Goal: Understand site structure: Understand site structure

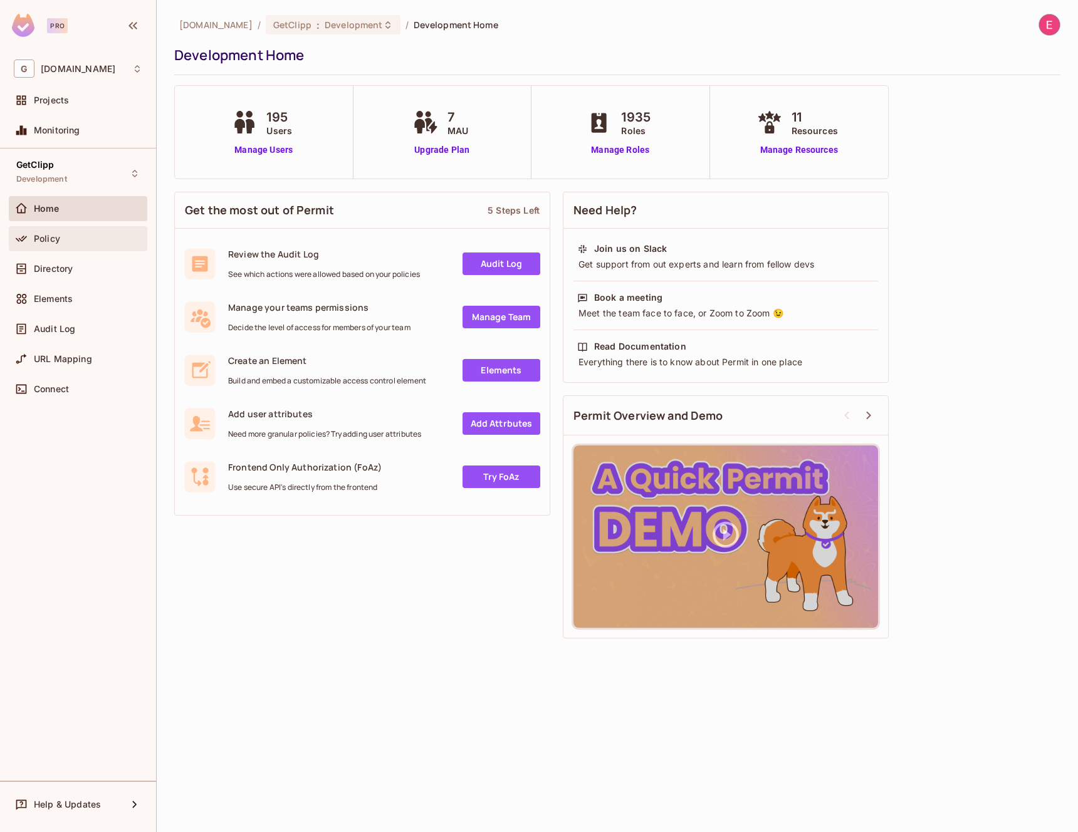
click at [76, 237] on div "Policy" at bounding box center [88, 239] width 108 height 10
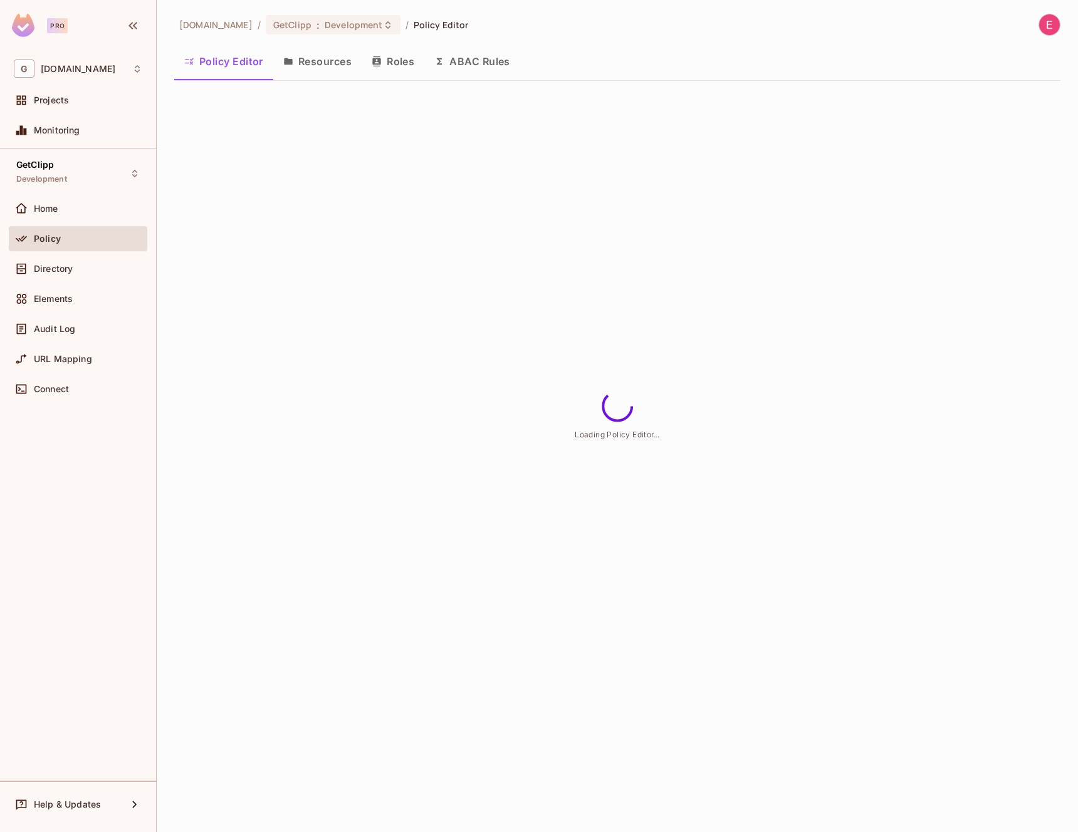
click at [318, 46] on button "Resources" at bounding box center [317, 61] width 88 height 31
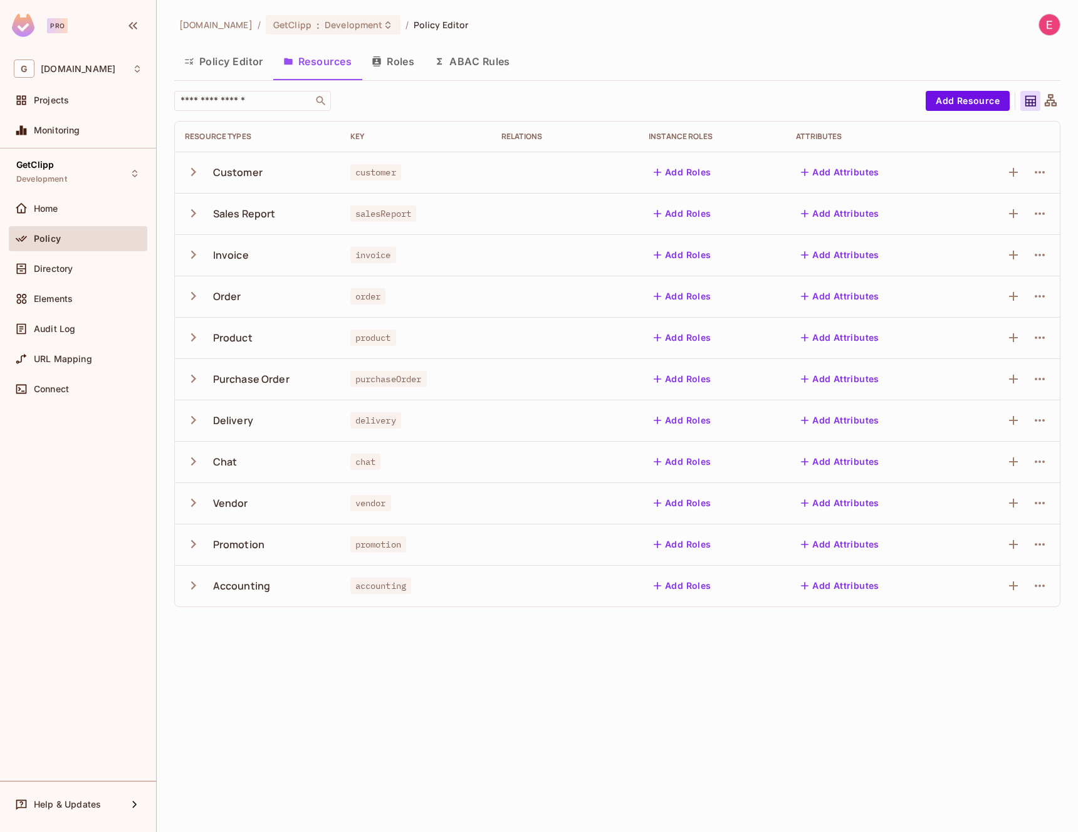
click at [229, 424] on div "Delivery" at bounding box center [233, 421] width 40 height 14
click at [232, 415] on div "Delivery" at bounding box center [233, 421] width 40 height 14
click at [196, 419] on icon "button" at bounding box center [193, 420] width 17 height 17
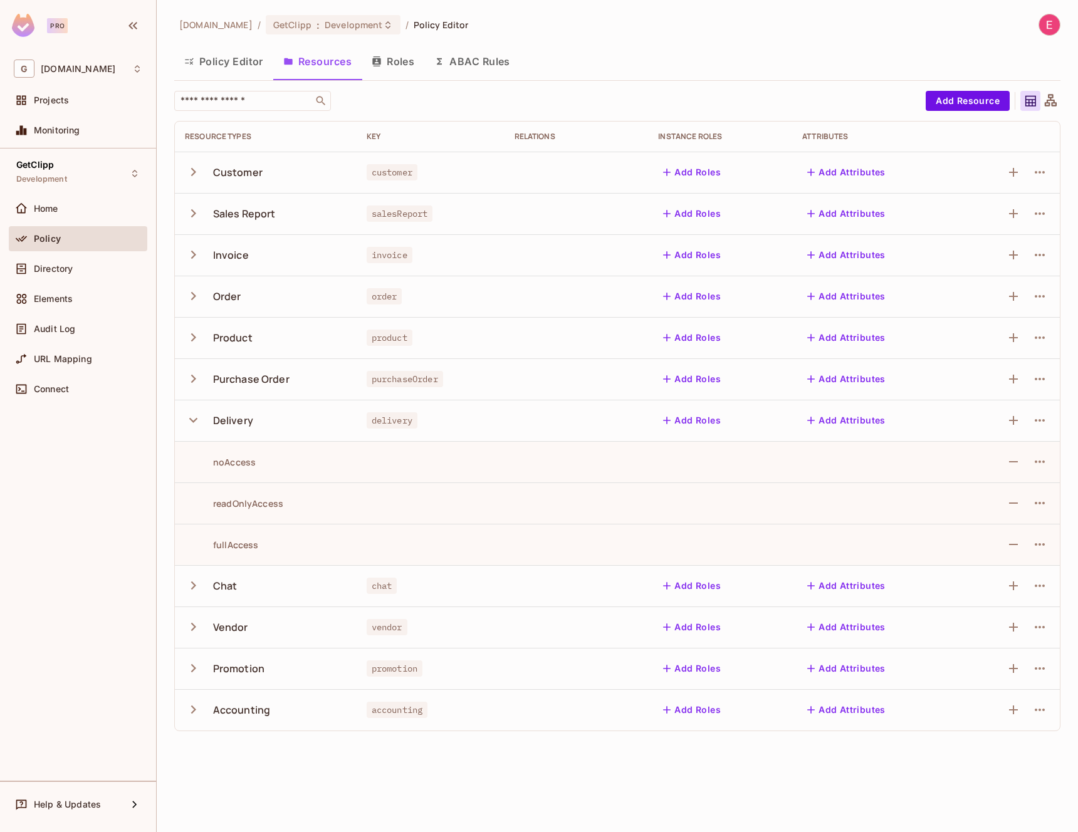
click at [414, 424] on span "delivery" at bounding box center [392, 420] width 51 height 16
click at [409, 425] on span "delivery" at bounding box center [392, 420] width 51 height 16
click at [1041, 423] on icon "button" at bounding box center [1039, 420] width 15 height 15
click at [972, 466] on div "Edit Resource" at bounding box center [985, 470] width 59 height 13
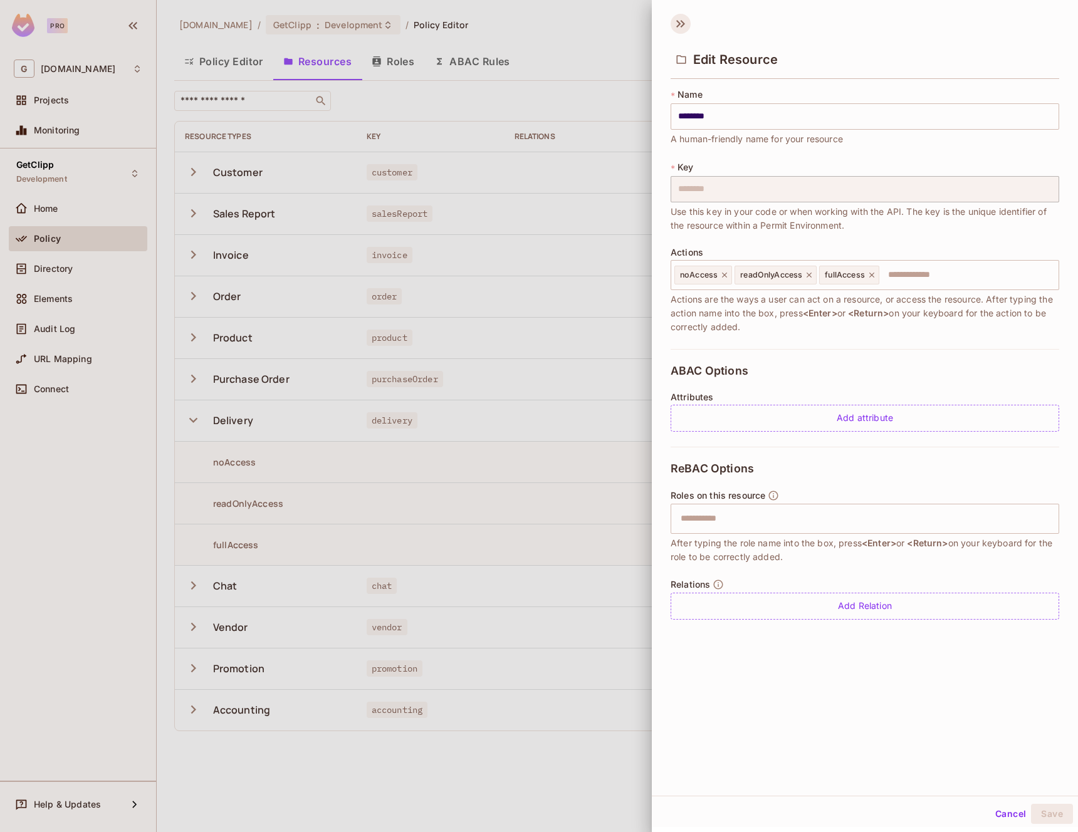
click at [676, 29] on icon at bounding box center [681, 24] width 20 height 20
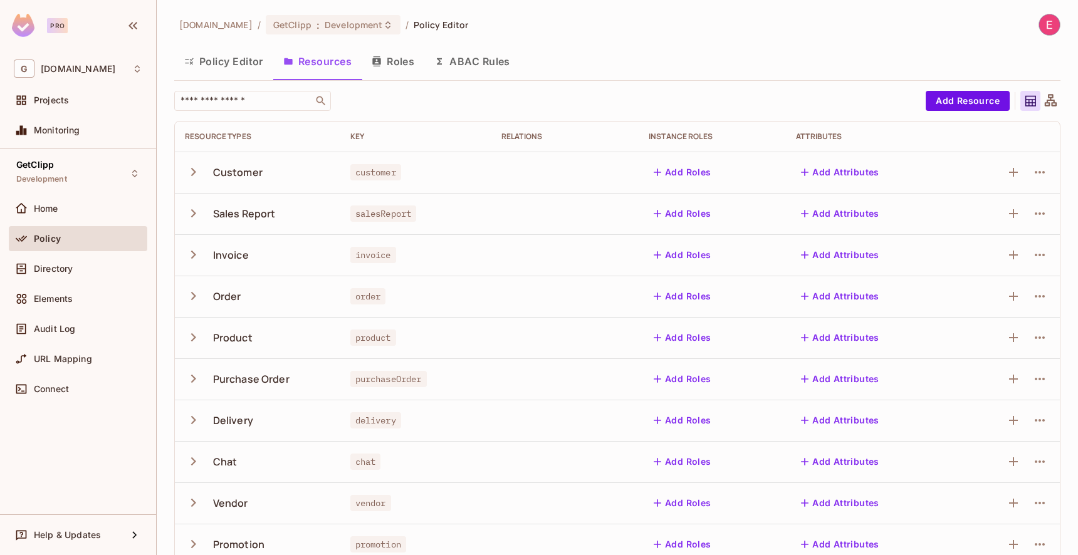
click at [240, 60] on button "Policy Editor" at bounding box center [223, 61] width 99 height 31
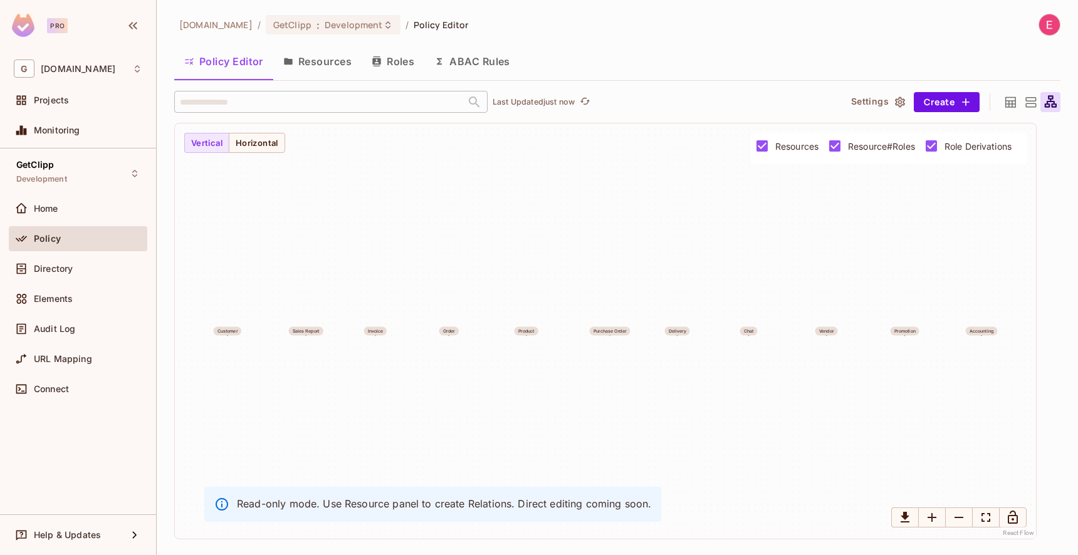
click at [400, 61] on button "Roles" at bounding box center [393, 61] width 63 height 31
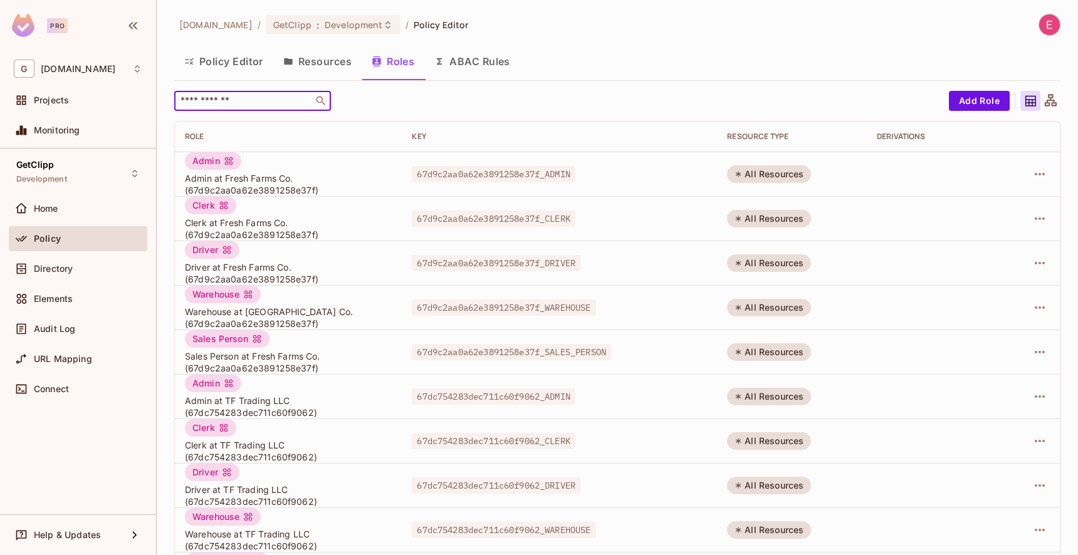
click at [284, 97] on input "text" at bounding box center [244, 101] width 132 height 13
type input "******"
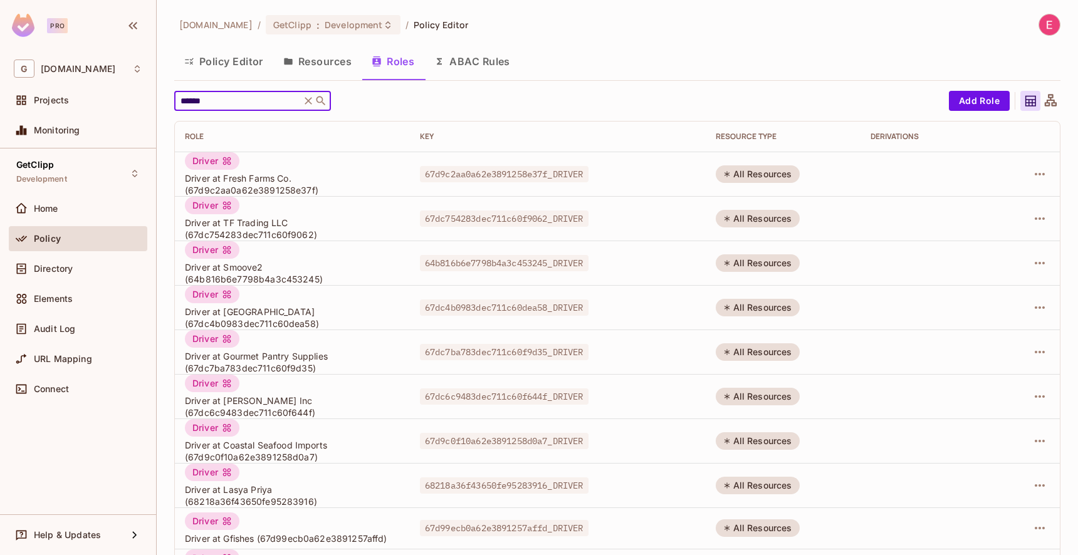
click at [312, 388] on div "Driver Driver at [PERSON_NAME] Inc (67dc6c9483dec711c60f644f)" at bounding box center [292, 397] width 215 height 44
click at [697, 395] on td "67dc6c9483dec711c60f644f_DRIVER" at bounding box center [558, 396] width 296 height 44
click at [766, 395] on div "All Resources" at bounding box center [758, 397] width 84 height 18
click at [1032, 392] on icon "button" at bounding box center [1039, 396] width 15 height 15
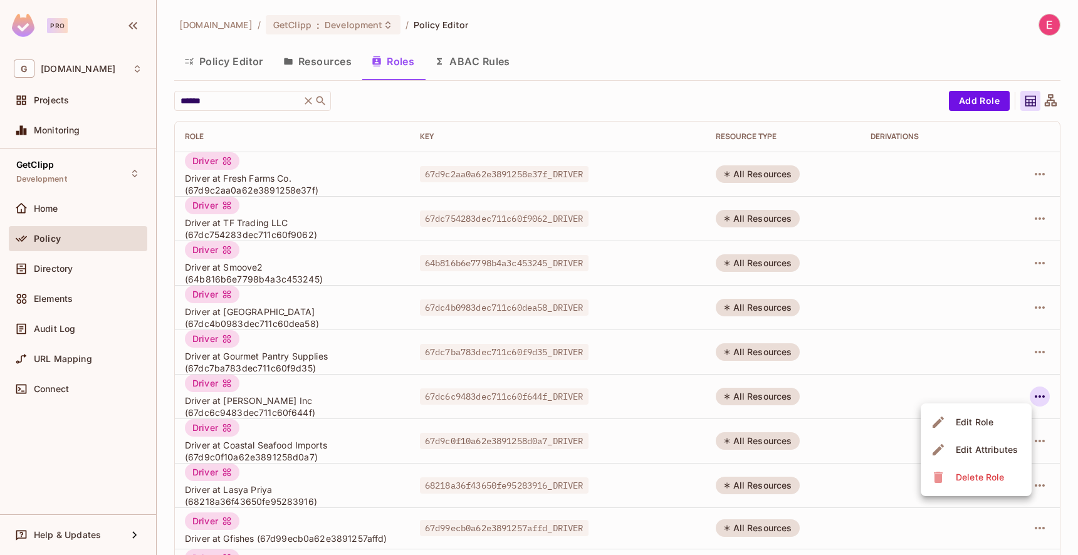
click at [981, 417] on div "Edit Role" at bounding box center [975, 422] width 38 height 13
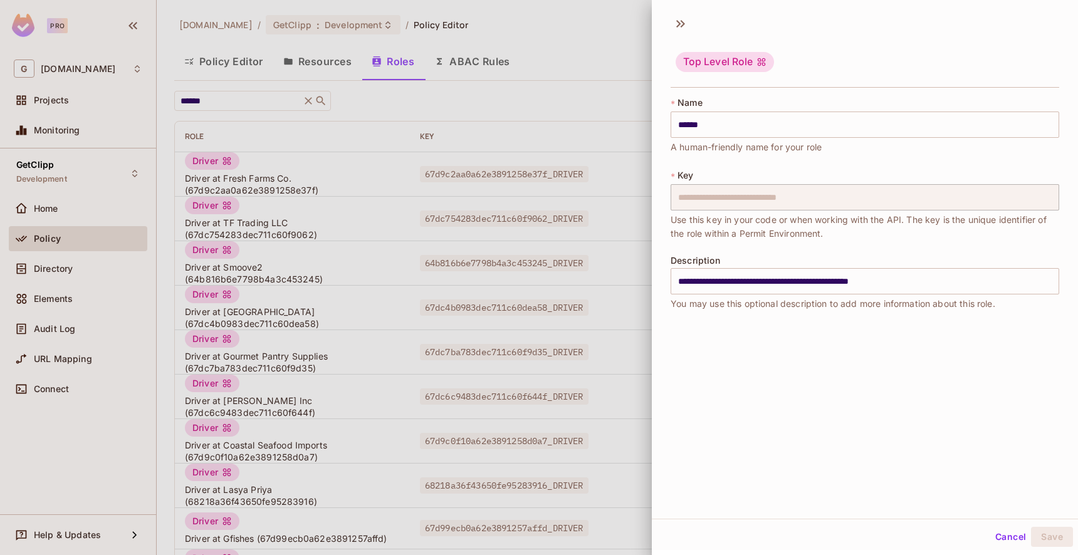
click at [995, 540] on button "Cancel" at bounding box center [1010, 537] width 41 height 20
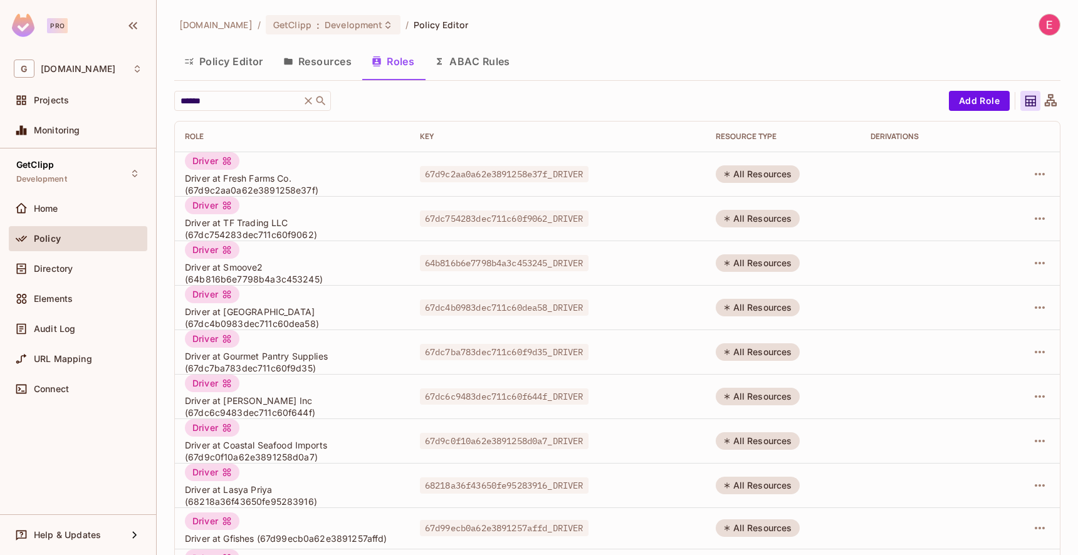
click at [331, 68] on button "Resources" at bounding box center [317, 61] width 88 height 31
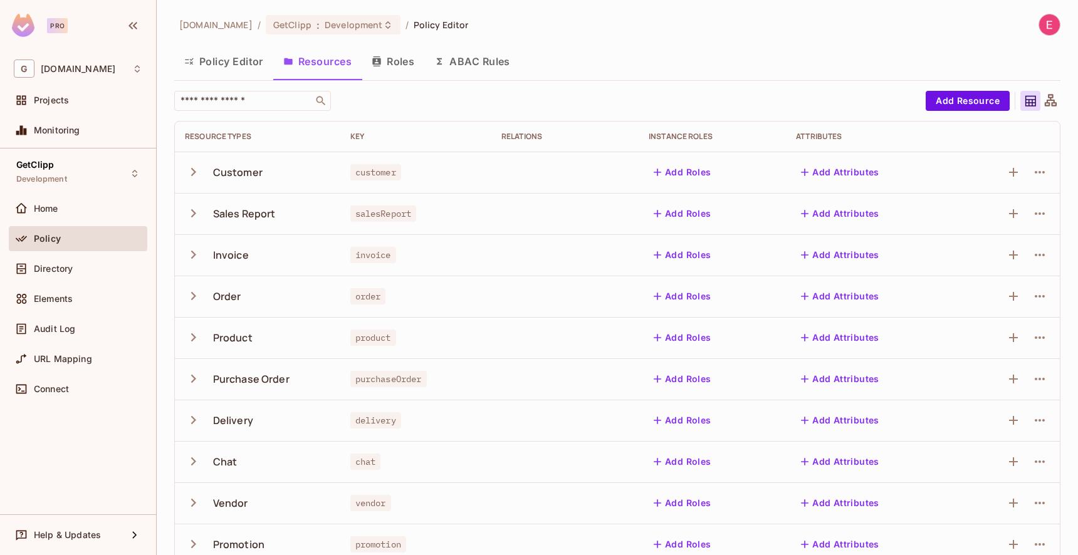
click at [193, 420] on icon "button" at bounding box center [193, 420] width 17 height 17
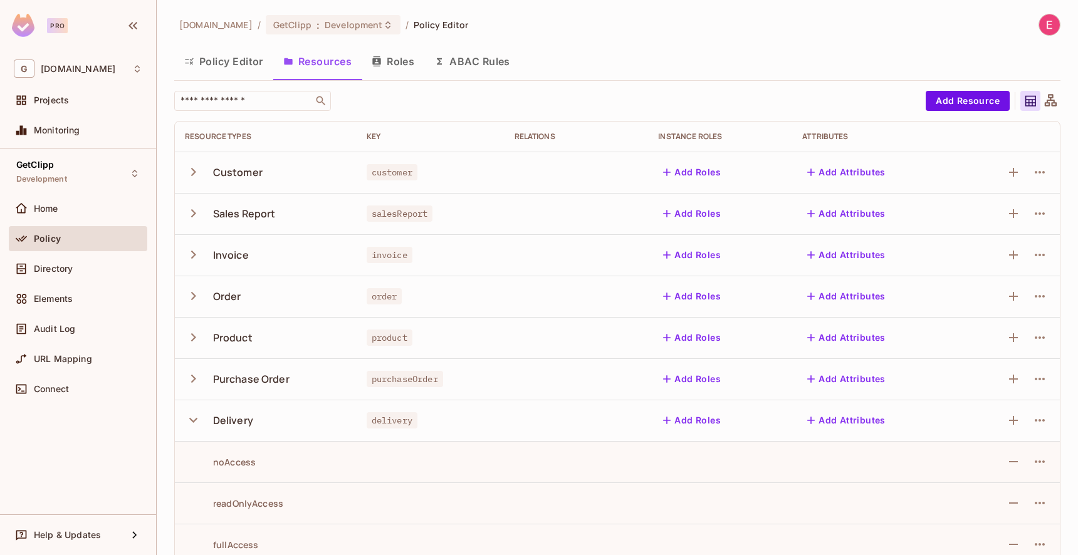
click at [475, 66] on button "ABAC Rules" at bounding box center [472, 61] width 96 height 31
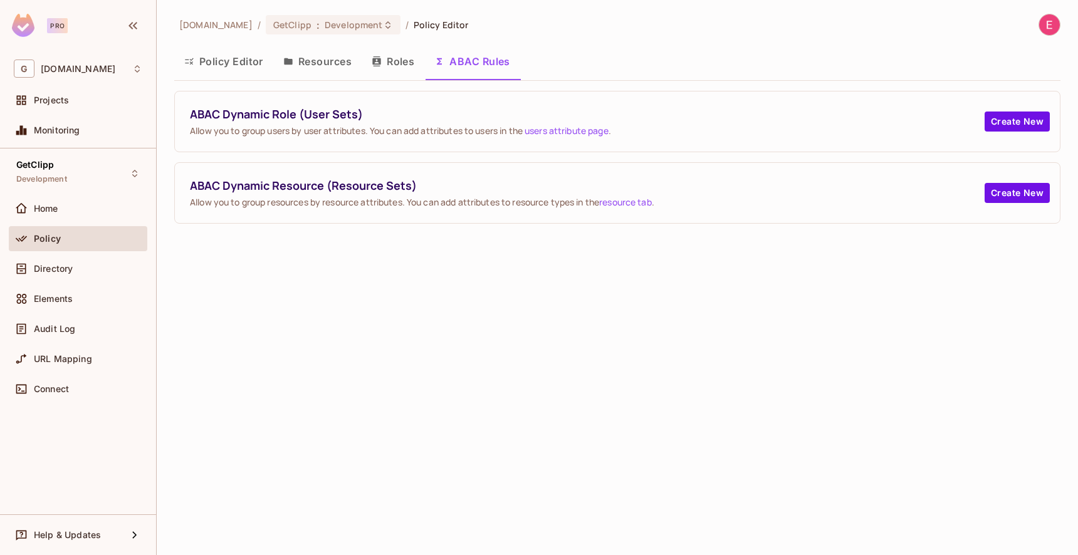
click at [390, 61] on button "Roles" at bounding box center [393, 61] width 63 height 31
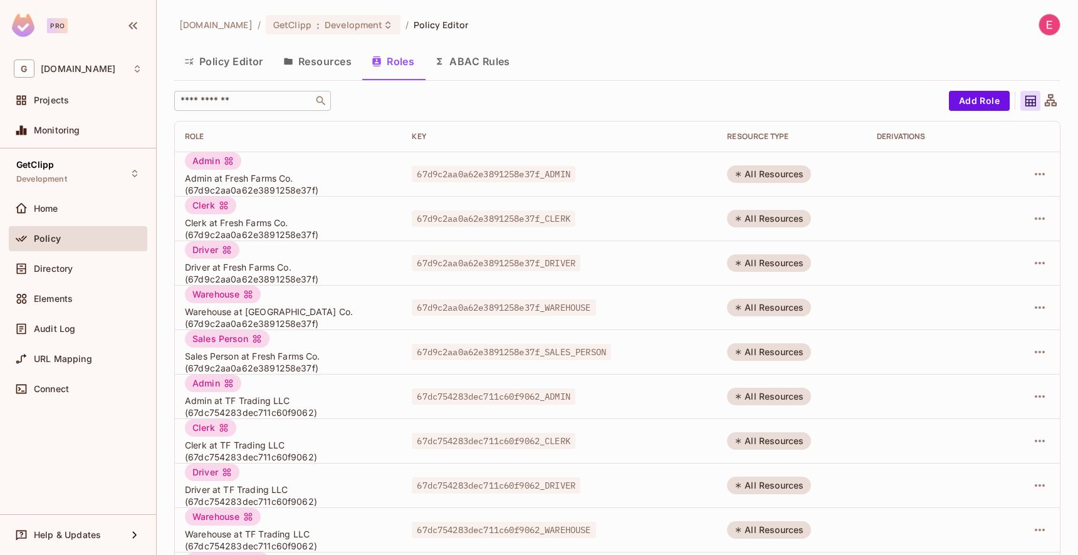
click at [237, 100] on input "text" at bounding box center [244, 101] width 132 height 13
paste input "**********"
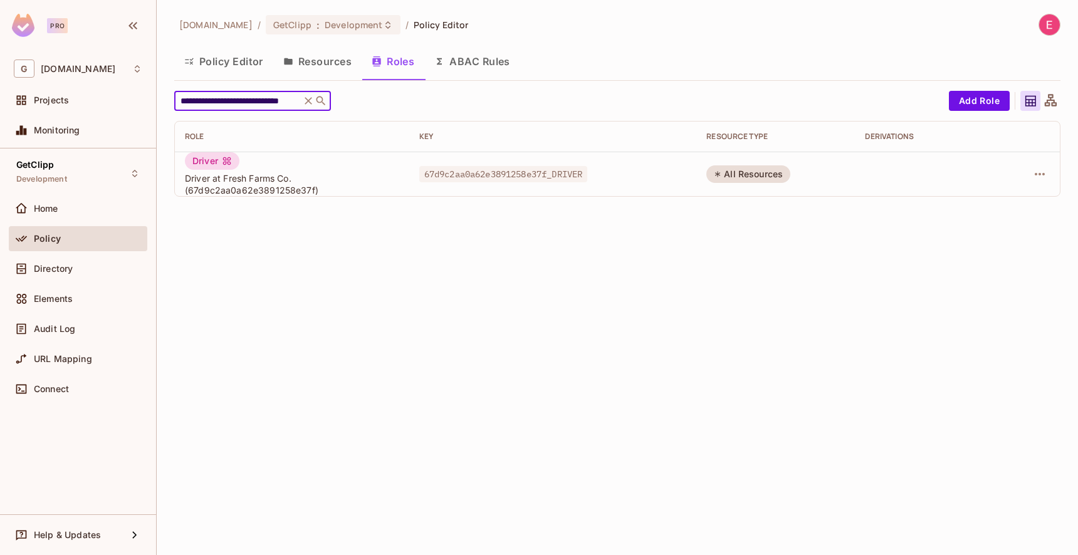
type input "**********"
click at [338, 179] on span "Driver at Fresh Farms Co. (67d9c2aa0a62e3891258e37f)" at bounding box center [292, 184] width 214 height 24
click at [1031, 170] on button "button" at bounding box center [1040, 174] width 20 height 20
click at [981, 202] on div "Edit Role" at bounding box center [984, 203] width 38 height 13
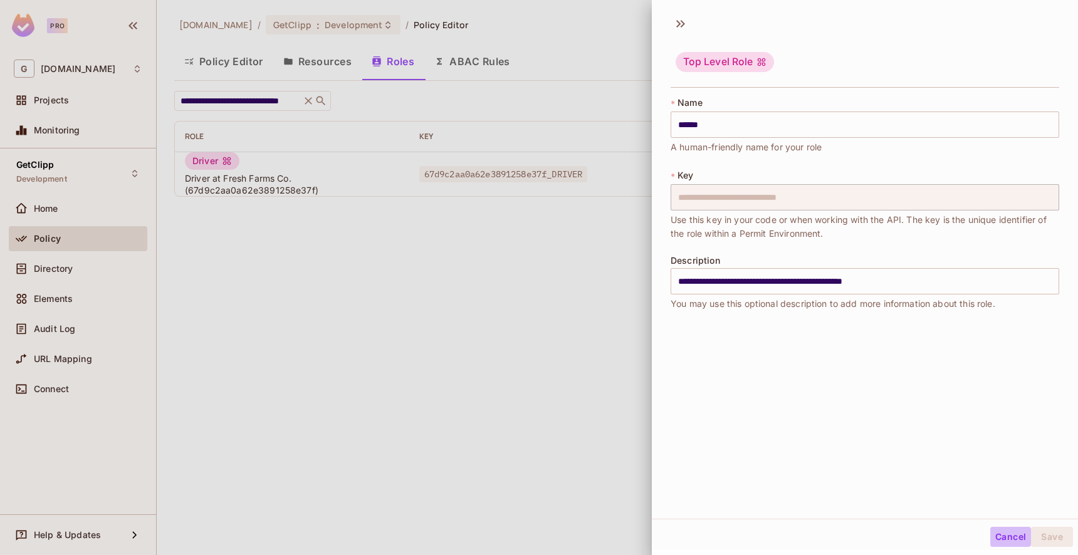
click at [990, 535] on button "Cancel" at bounding box center [1010, 537] width 41 height 20
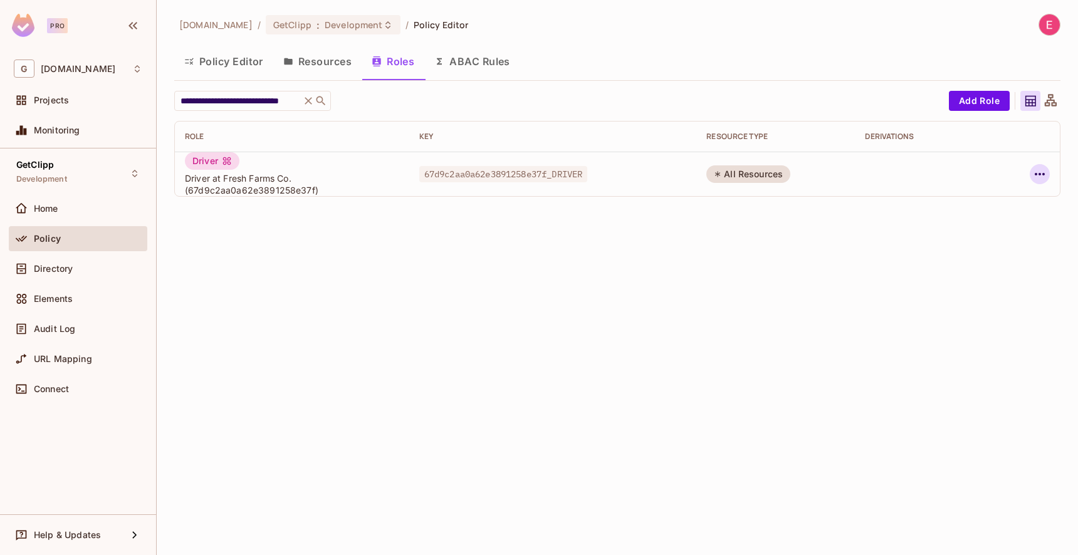
click at [1041, 175] on icon "button" at bounding box center [1039, 174] width 15 height 15
click at [679, 422] on div at bounding box center [539, 277] width 1078 height 555
click at [921, 266] on div "**********" at bounding box center [617, 277] width 921 height 555
click at [208, 172] on span "Driver at Fresh Farms Co. (67d9c2aa0a62e3891258e37f)" at bounding box center [292, 184] width 214 height 24
click at [261, 182] on span "Driver at Fresh Farms Co. (67d9c2aa0a62e3891258e37f)" at bounding box center [292, 184] width 214 height 24
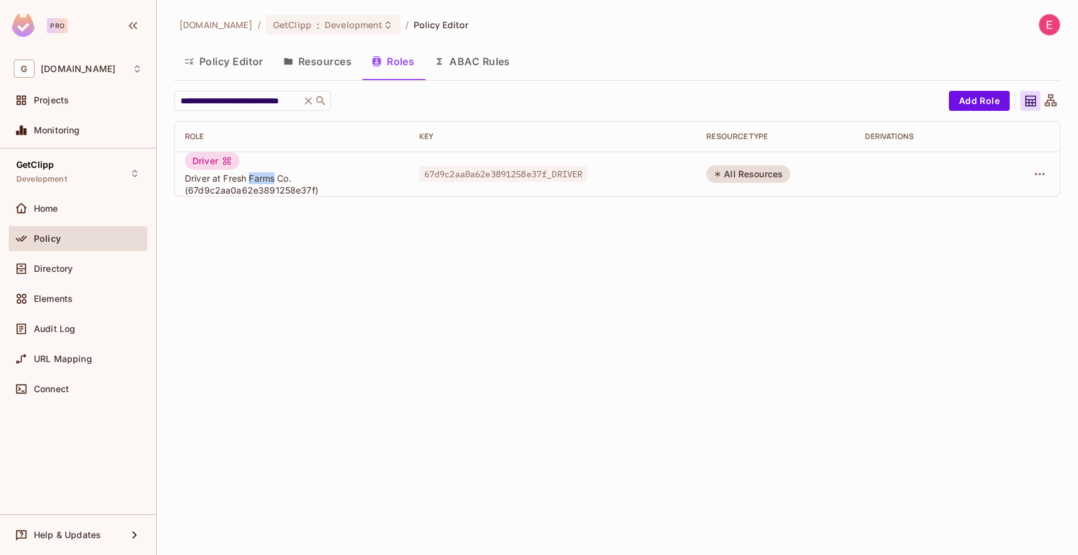
drag, startPoint x: 261, startPoint y: 182, endPoint x: 316, endPoint y: 171, distance: 55.5
click at [261, 181] on span "Driver at Fresh Farms Co. (67d9c2aa0a62e3891258e37f)" at bounding box center [292, 184] width 214 height 24
click at [750, 177] on div "All Resources" at bounding box center [748, 174] width 84 height 18
click at [1047, 175] on button "button" at bounding box center [1040, 174] width 20 height 20
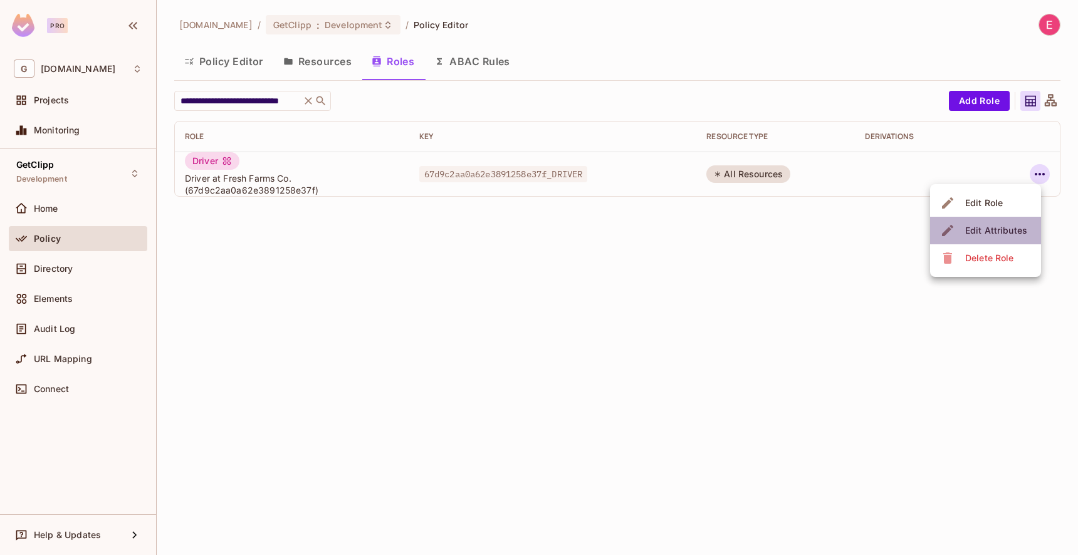
click at [1010, 234] on div "Edit Attributes" at bounding box center [996, 230] width 62 height 13
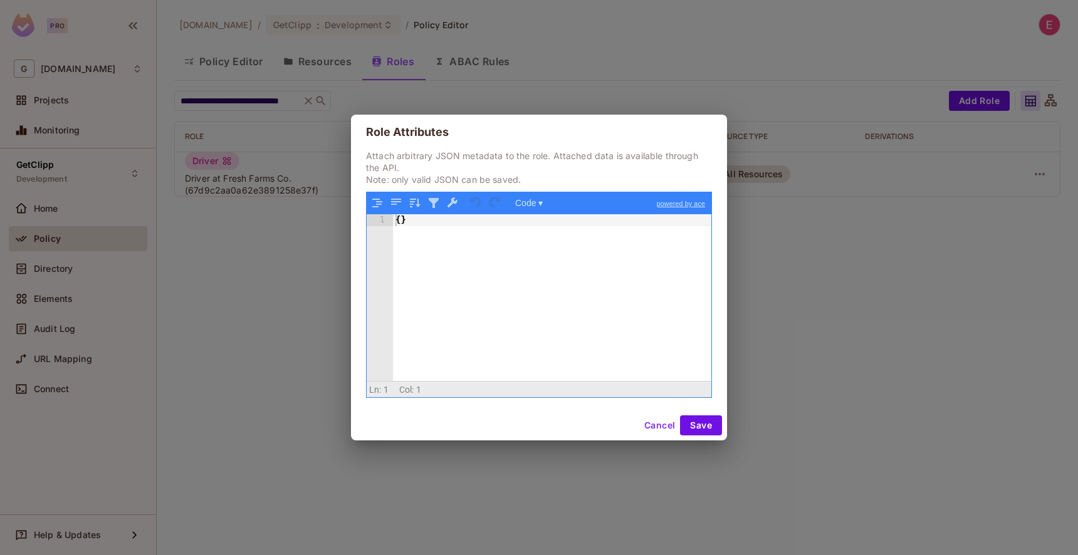
click at [657, 429] on button "Cancel" at bounding box center [659, 425] width 41 height 20
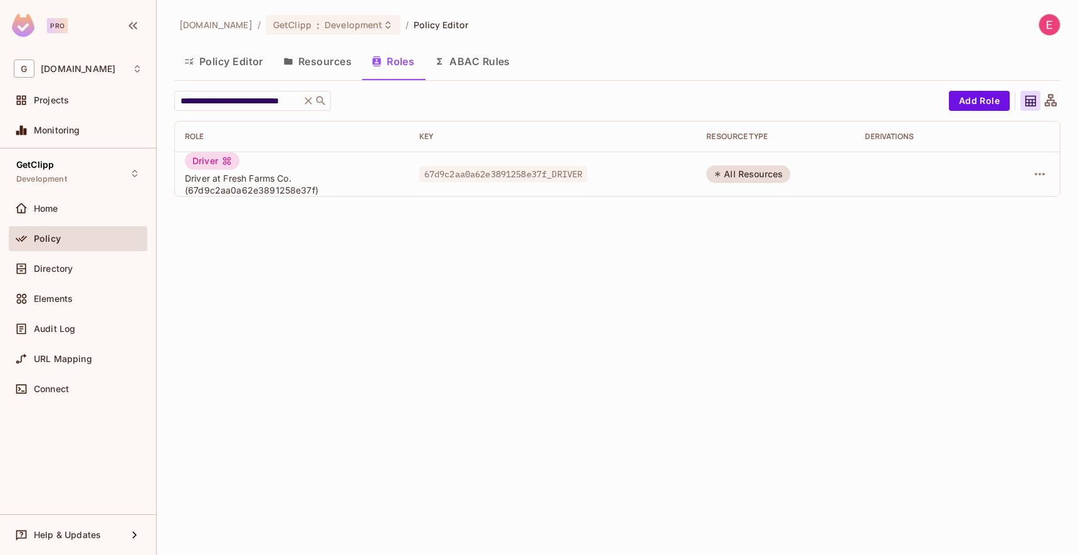
click at [542, 172] on span "67d9c2aa0a62e3891258e37f_DRIVER" at bounding box center [503, 174] width 169 height 16
click at [1050, 95] on icon at bounding box center [1051, 100] width 12 height 12
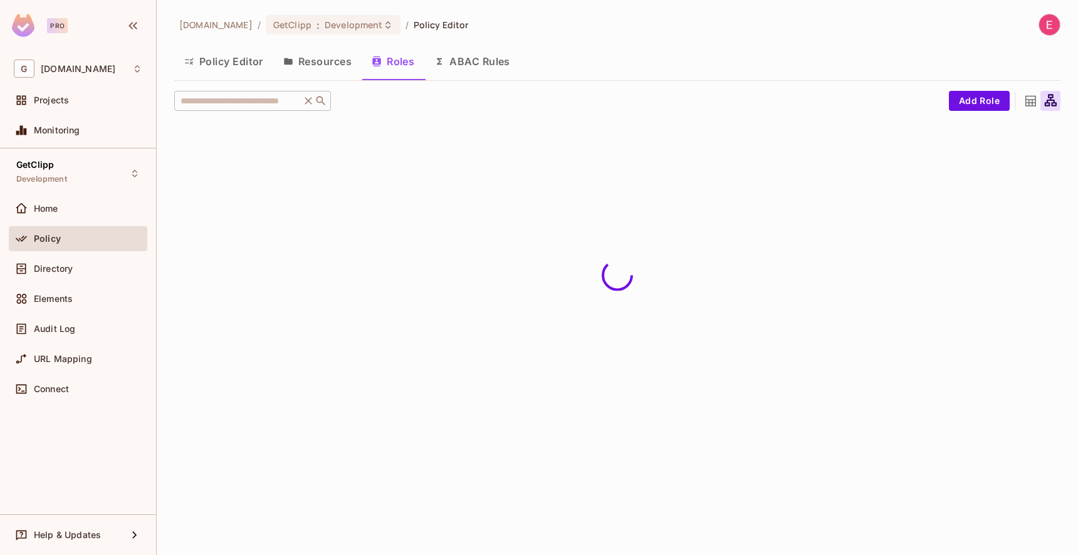
click at [1028, 103] on icon at bounding box center [1030, 101] width 11 height 11
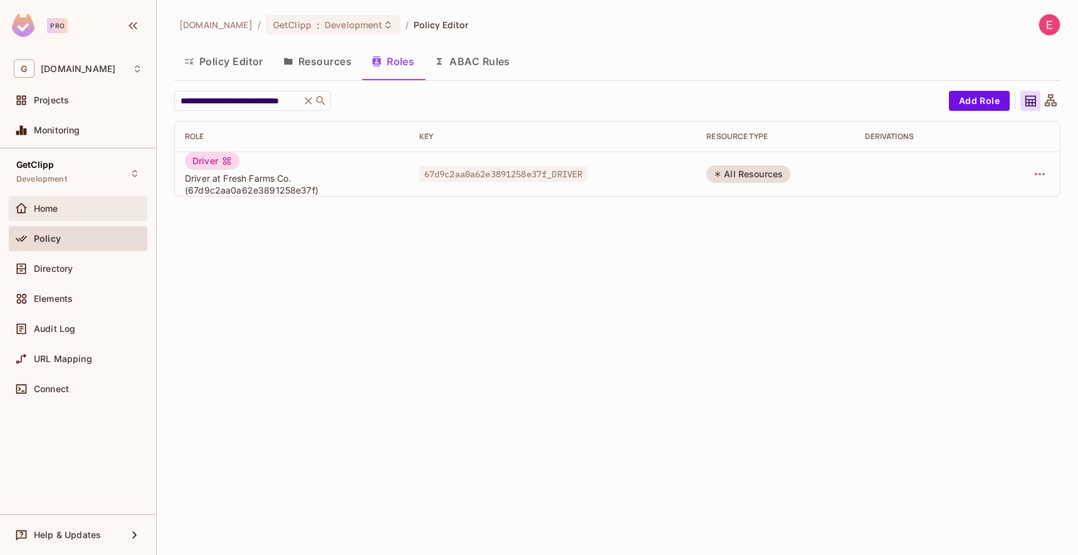
click at [20, 212] on icon at bounding box center [21, 208] width 11 height 10
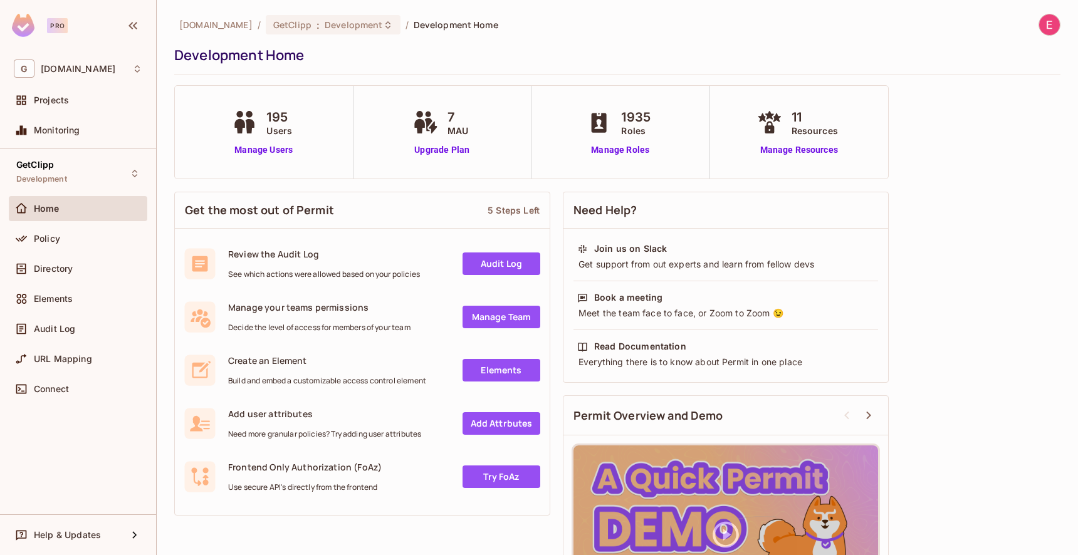
click at [43, 226] on div "Policy" at bounding box center [78, 238] width 138 height 25
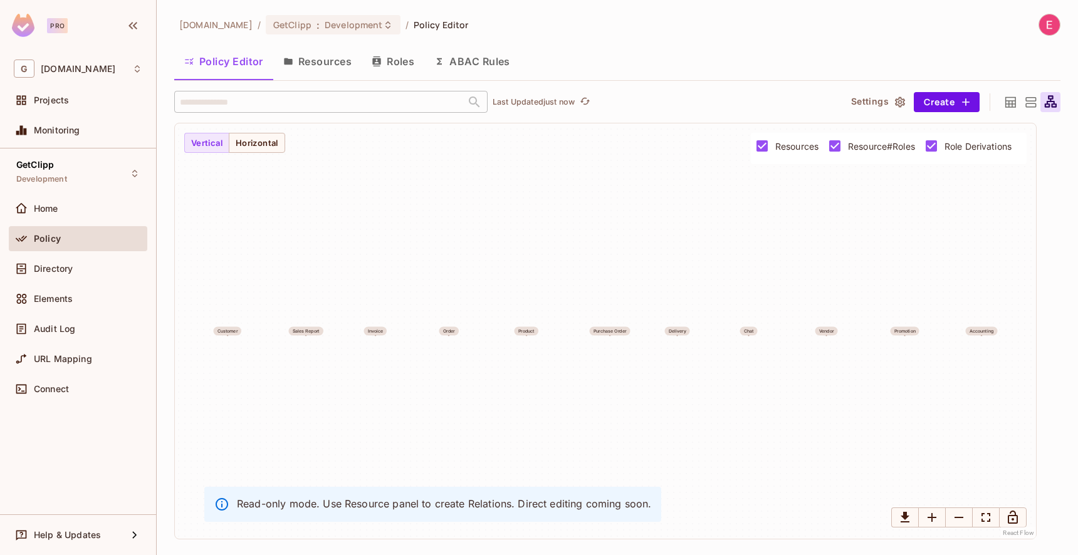
click at [306, 68] on button "Resources" at bounding box center [317, 61] width 88 height 31
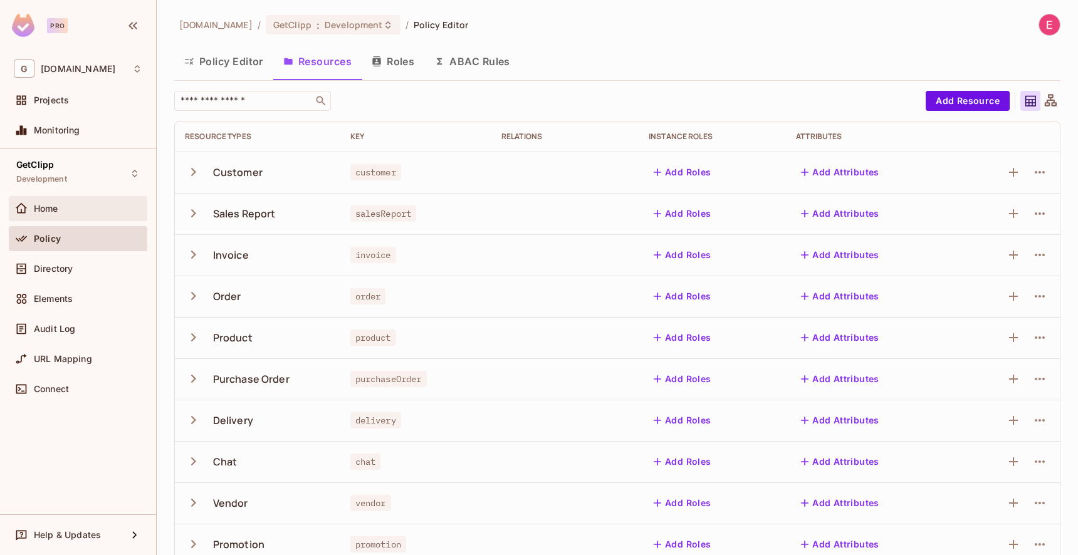
click at [83, 200] on div "Home" at bounding box center [78, 208] width 138 height 25
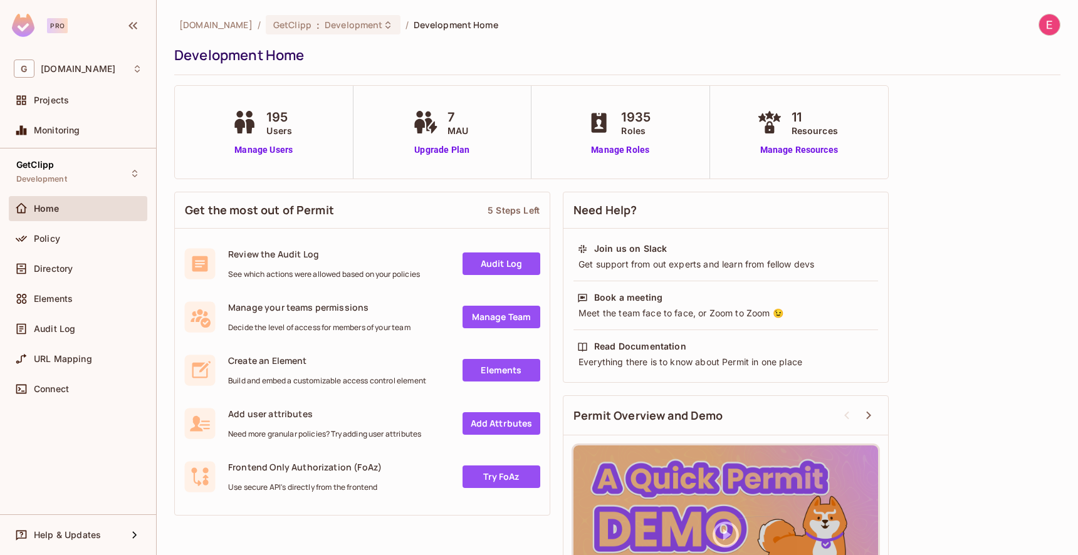
click at [431, 128] on icon at bounding box center [433, 128] width 8 height 13
click at [452, 128] on span "MAU" at bounding box center [457, 130] width 21 height 13
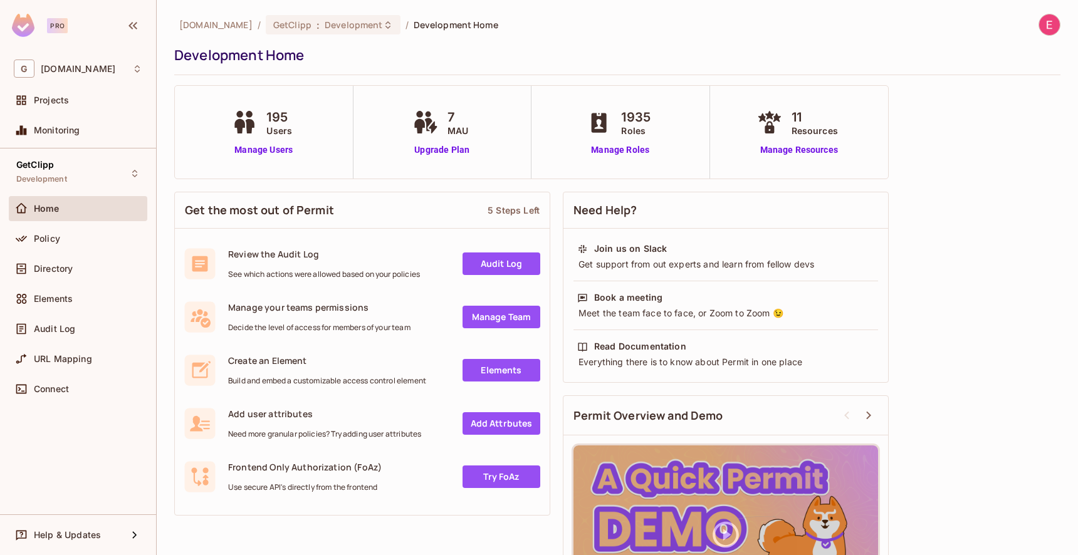
click at [461, 135] on span "MAU" at bounding box center [457, 130] width 21 height 13
click at [67, 246] on div "Policy" at bounding box center [78, 238] width 138 height 25
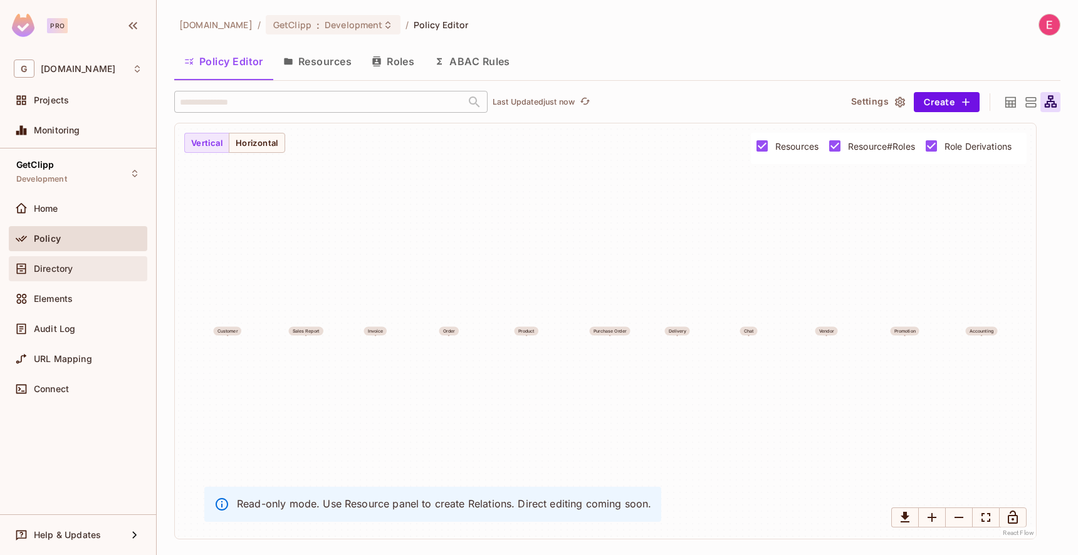
click at [63, 264] on span "Directory" at bounding box center [53, 269] width 39 height 10
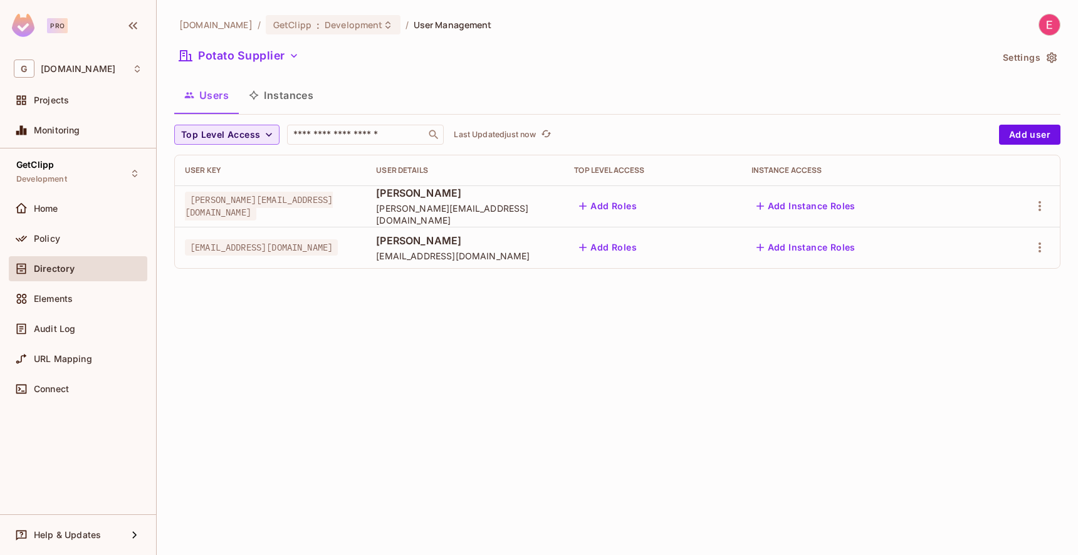
click at [244, 134] on span "Top Level Access" at bounding box center [220, 135] width 79 height 16
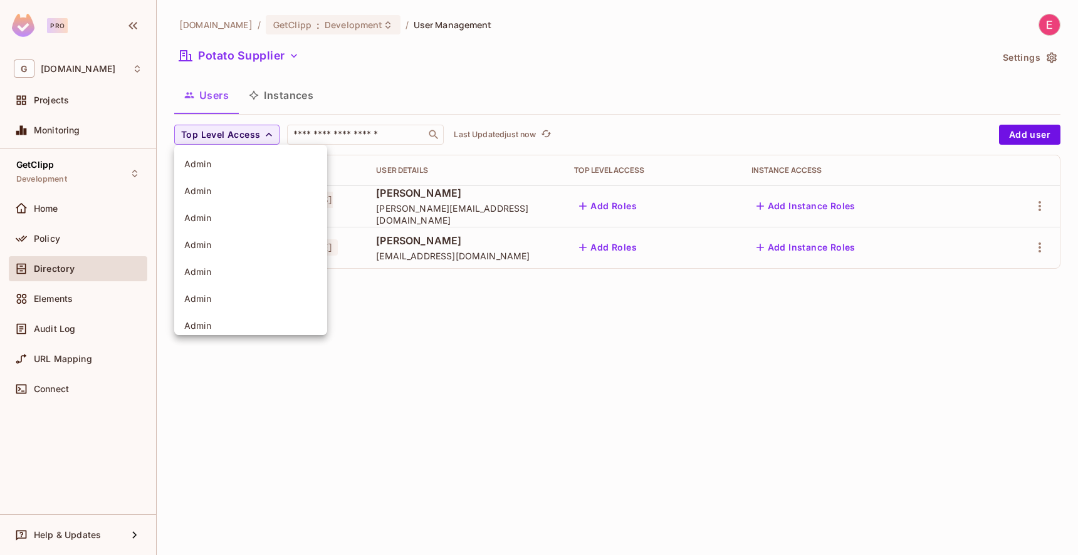
scroll to position [68, 0]
click at [312, 137] on div at bounding box center [539, 277] width 1078 height 555
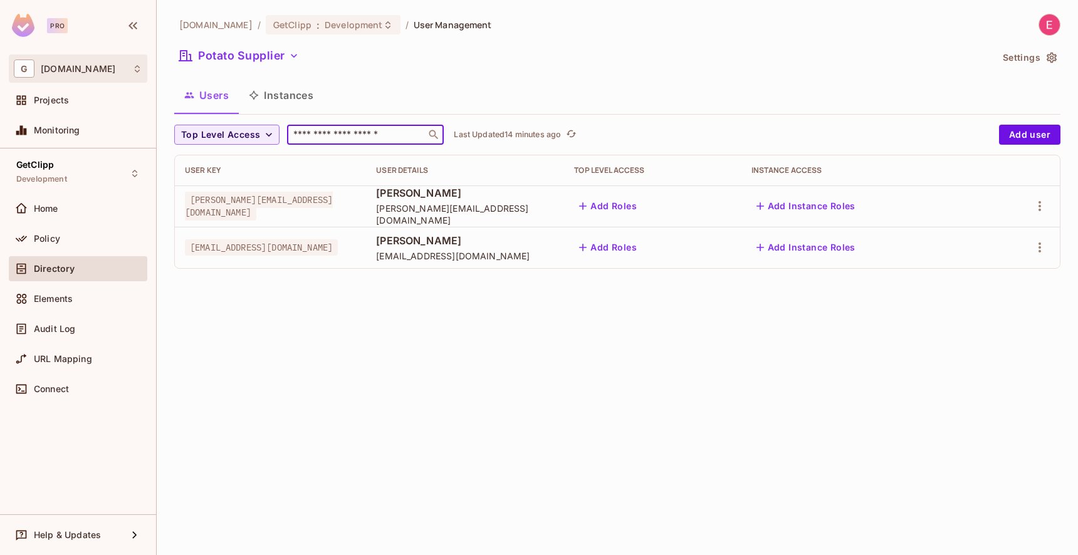
click at [68, 70] on span "[DOMAIN_NAME]" at bounding box center [78, 69] width 75 height 10
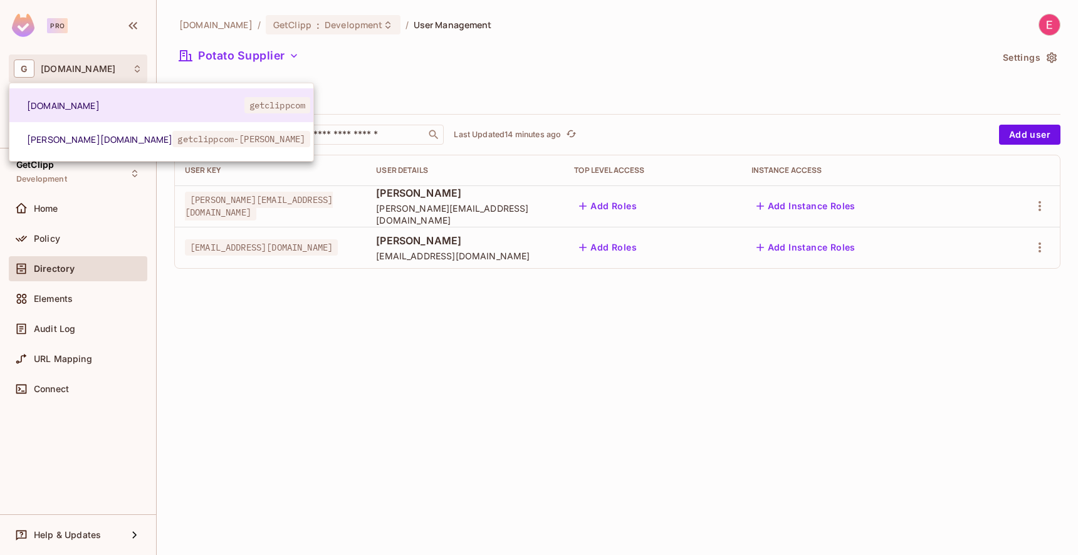
click at [281, 377] on div at bounding box center [539, 277] width 1078 height 555
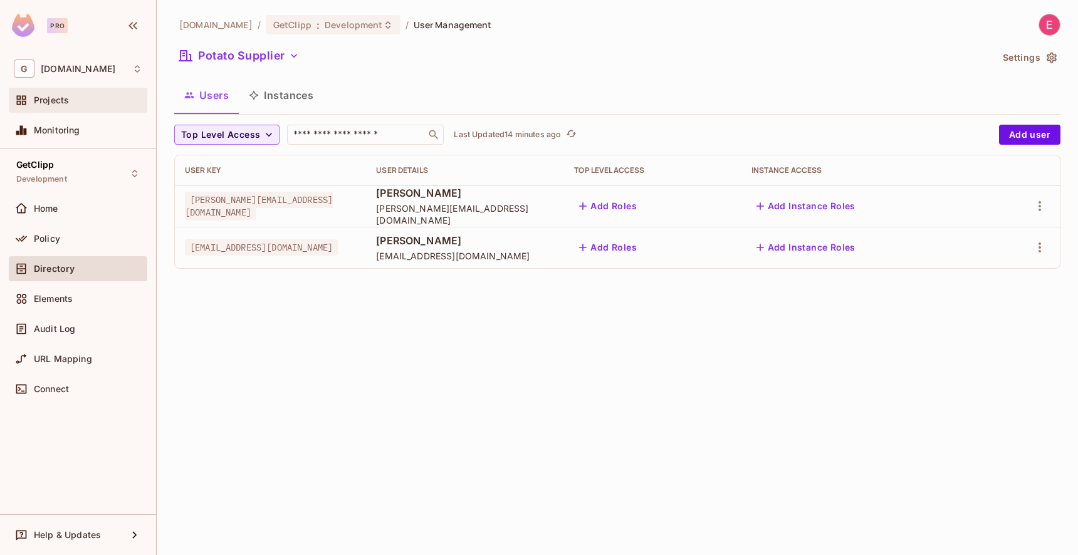
click at [67, 108] on div "Projects" at bounding box center [78, 100] width 138 height 25
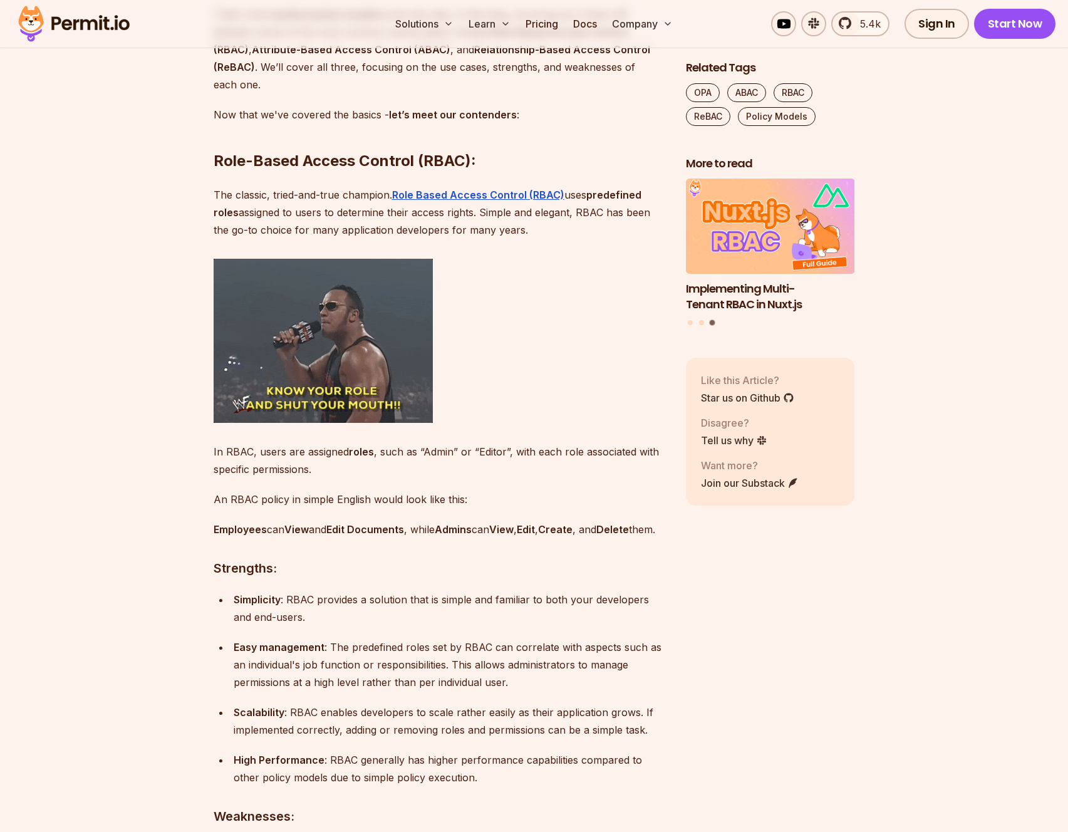
scroll to position [1238, 0]
